Goal: Go to known website: Access a specific website the user already knows

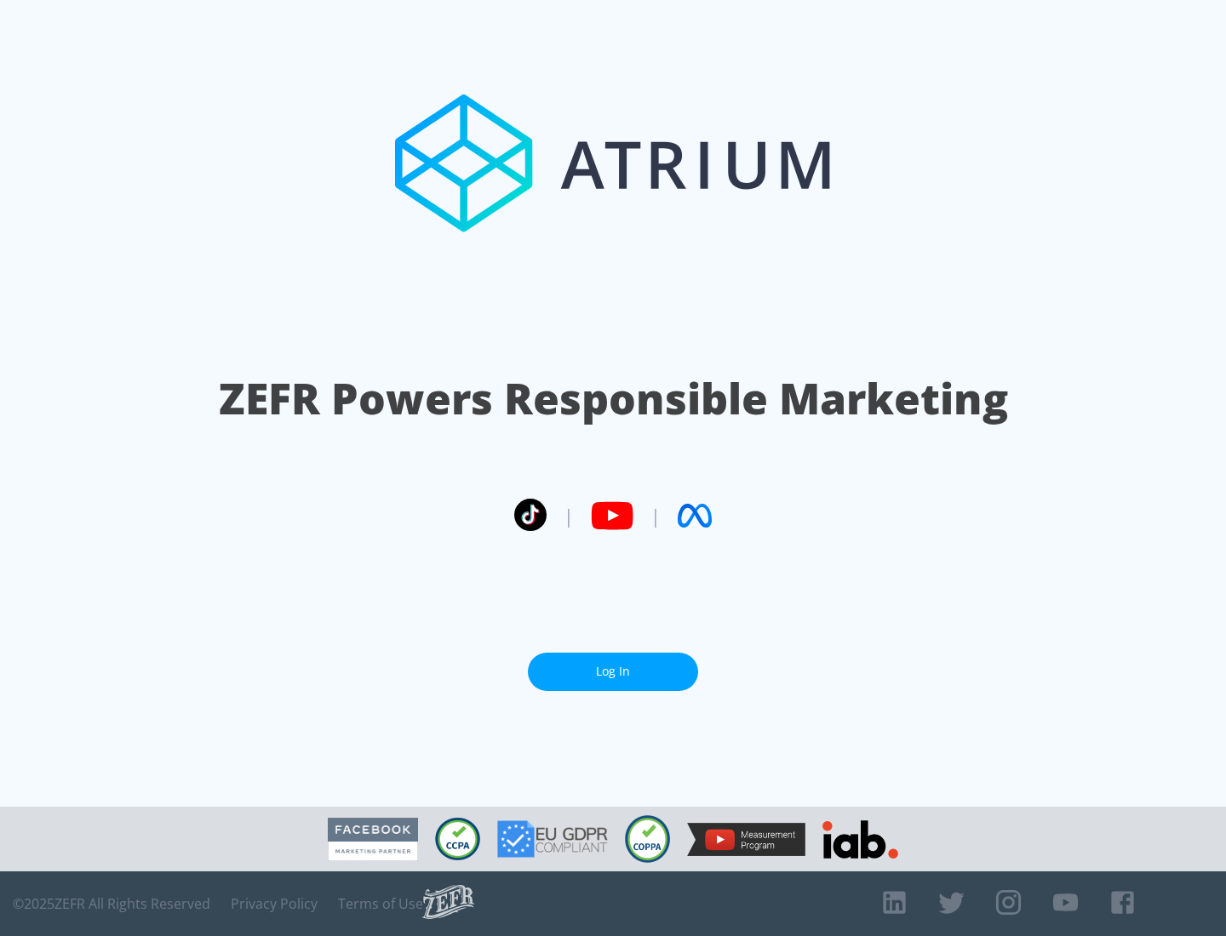
click at [613, 672] on link "Log In" at bounding box center [613, 672] width 170 height 38
